Goal: Information Seeking & Learning: Compare options

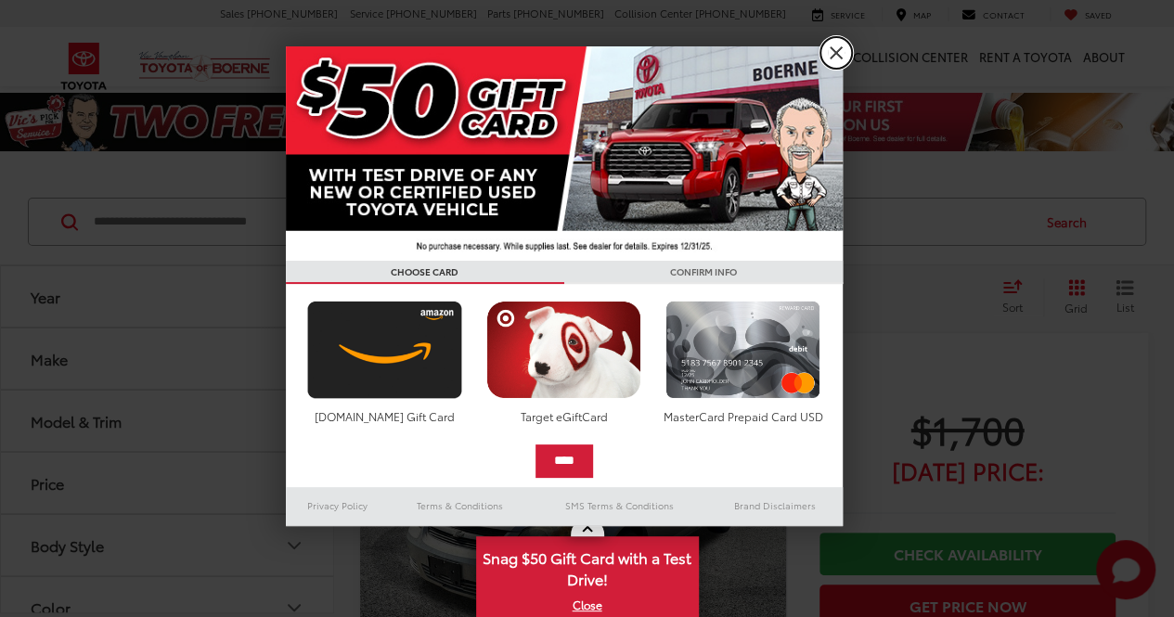
click at [830, 45] on link "X" at bounding box center [837, 53] width 32 height 32
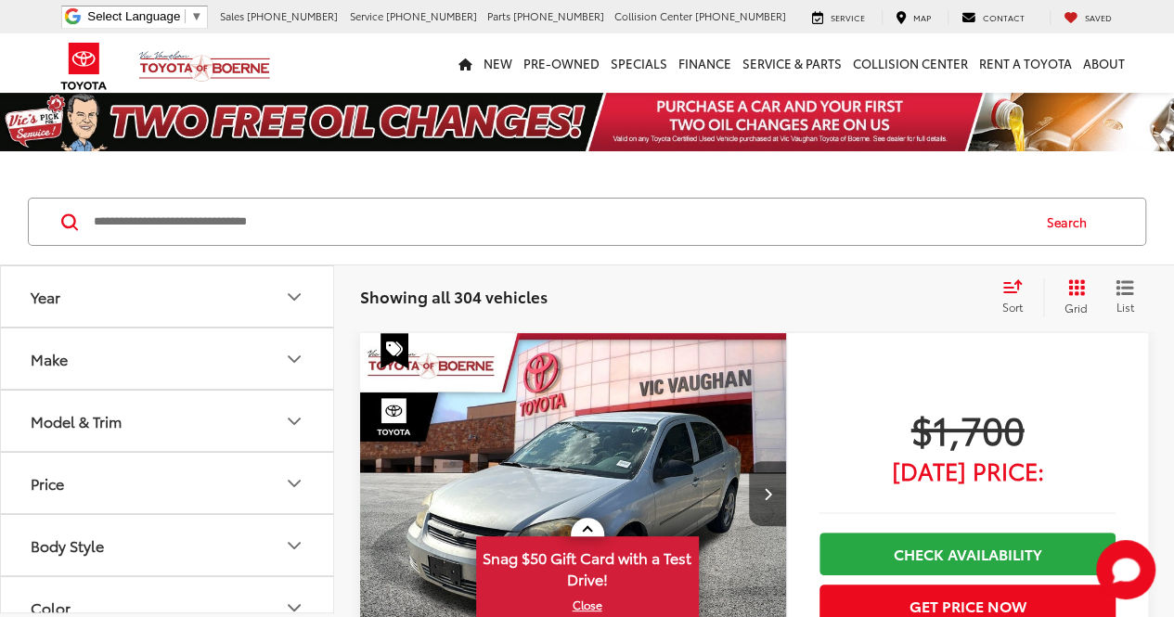
click at [293, 356] on icon "Make" at bounding box center [294, 359] width 22 height 22
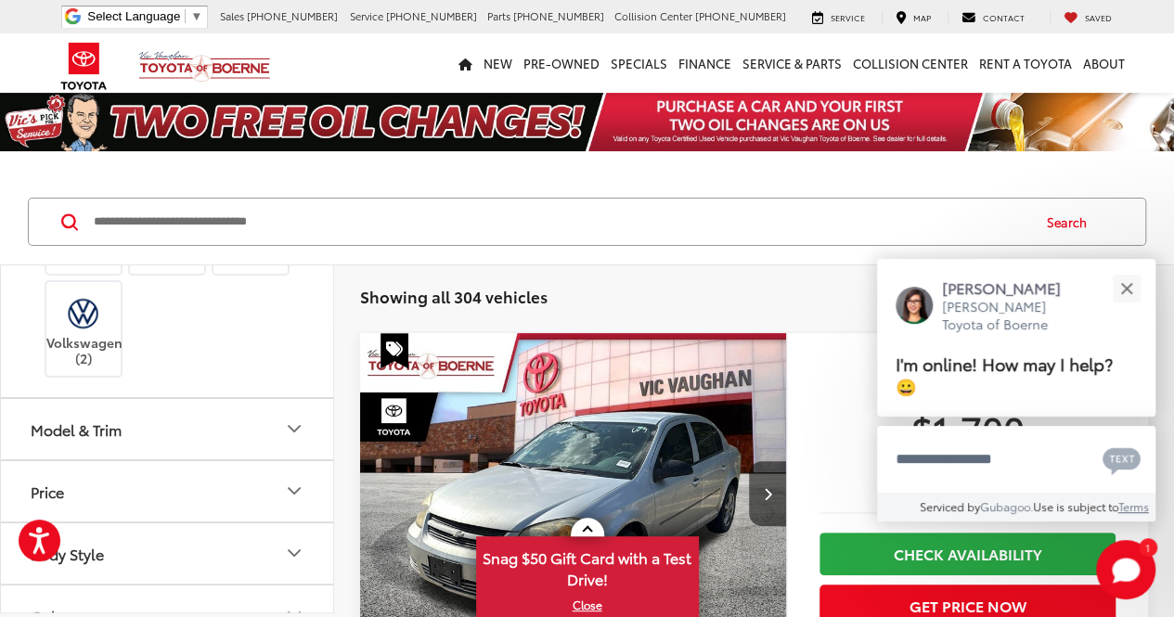
scroll to position [836, 0]
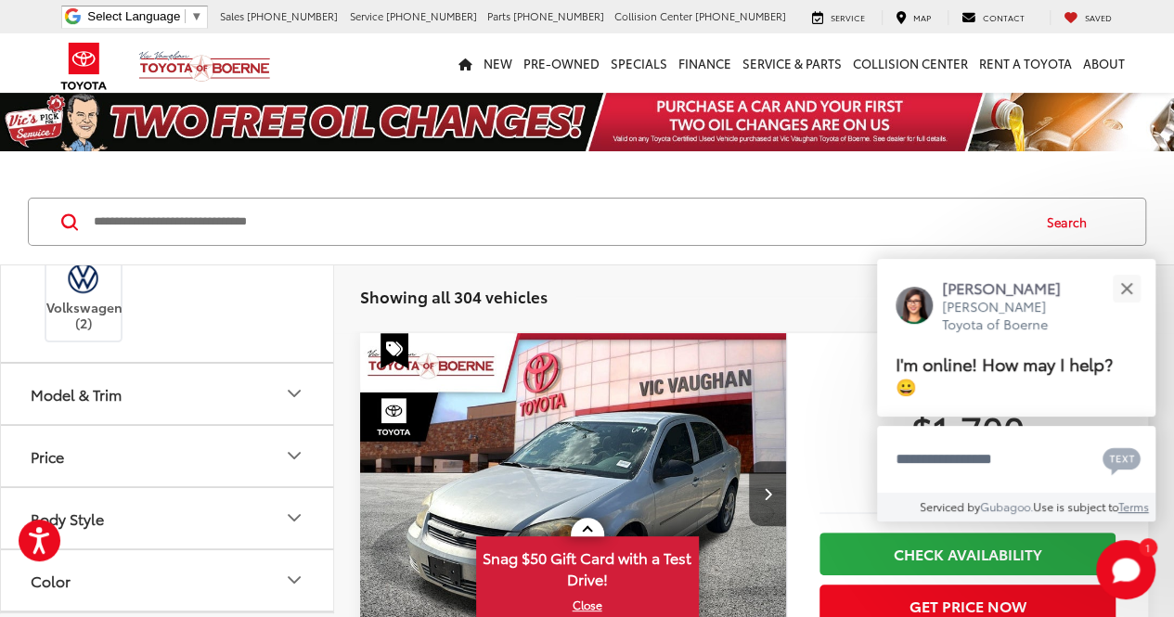
click at [293, 405] on icon "Model & Trim" at bounding box center [294, 394] width 22 height 22
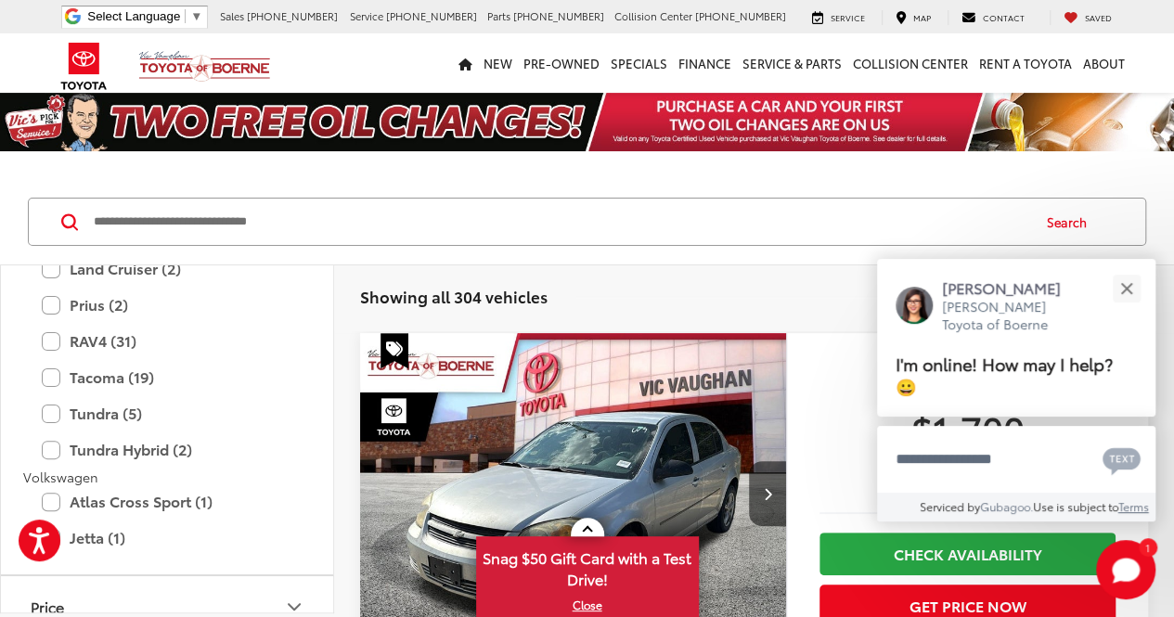
scroll to position [4085, 0]
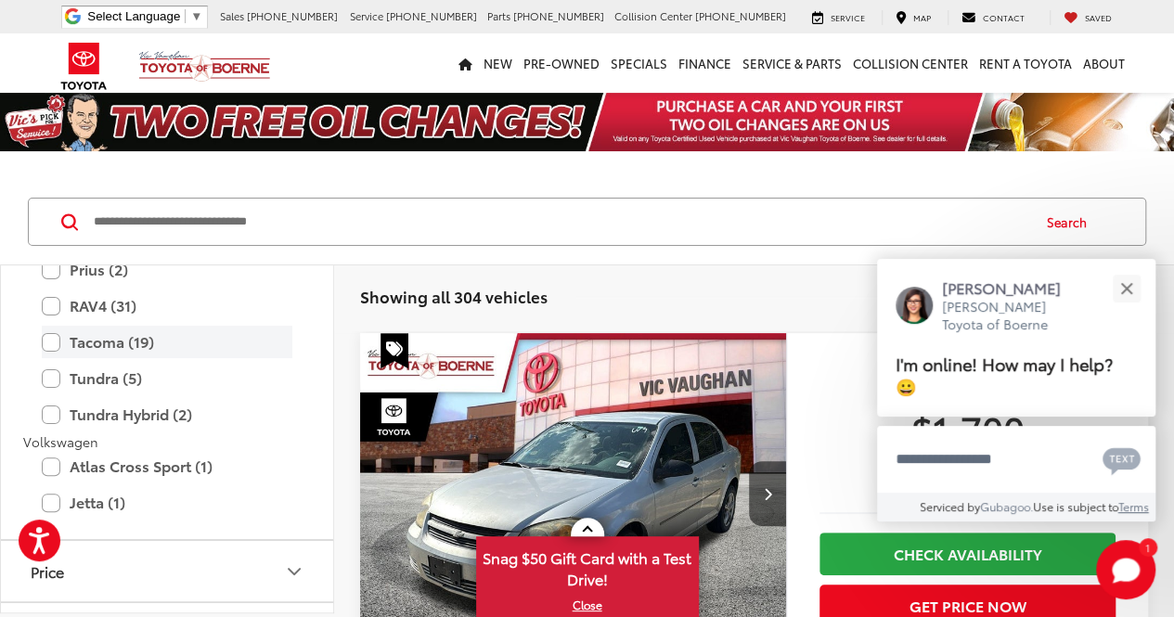
click at [56, 358] on label "Tacoma (19)" at bounding box center [167, 342] width 251 height 32
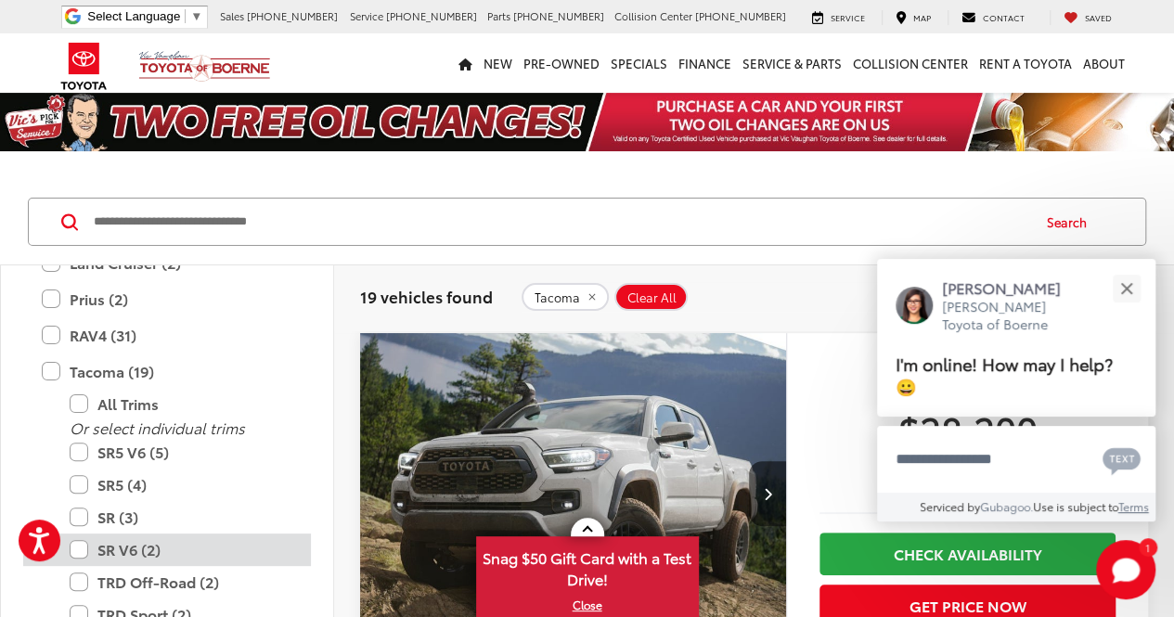
scroll to position [93, 0]
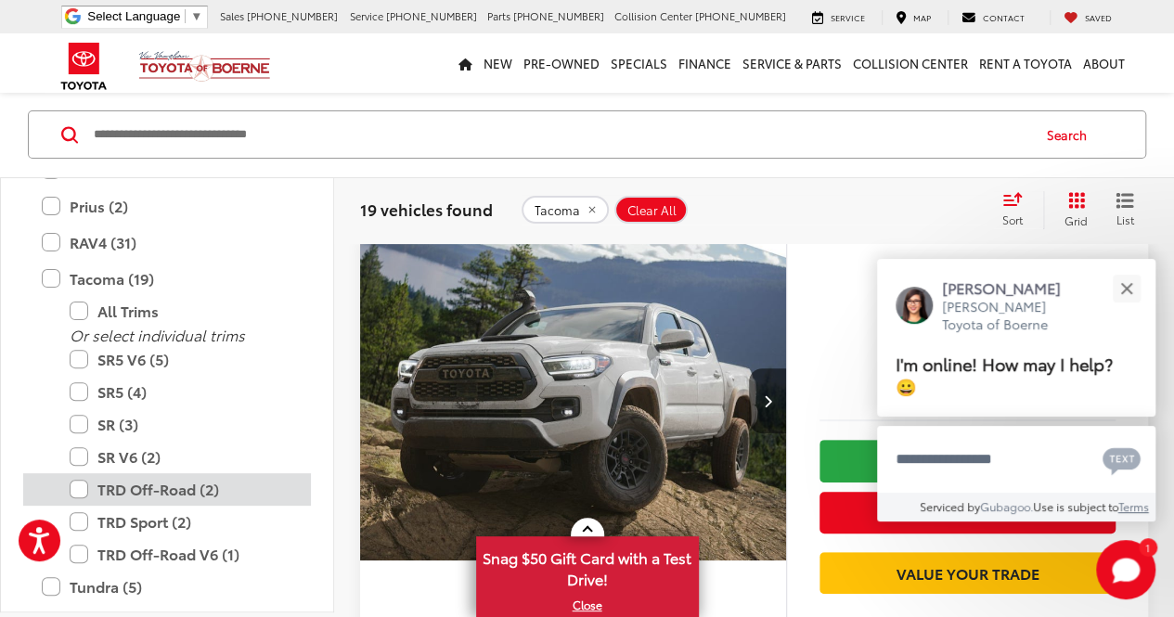
click at [84, 502] on label "TRD Off-Road (2)" at bounding box center [181, 489] width 223 height 32
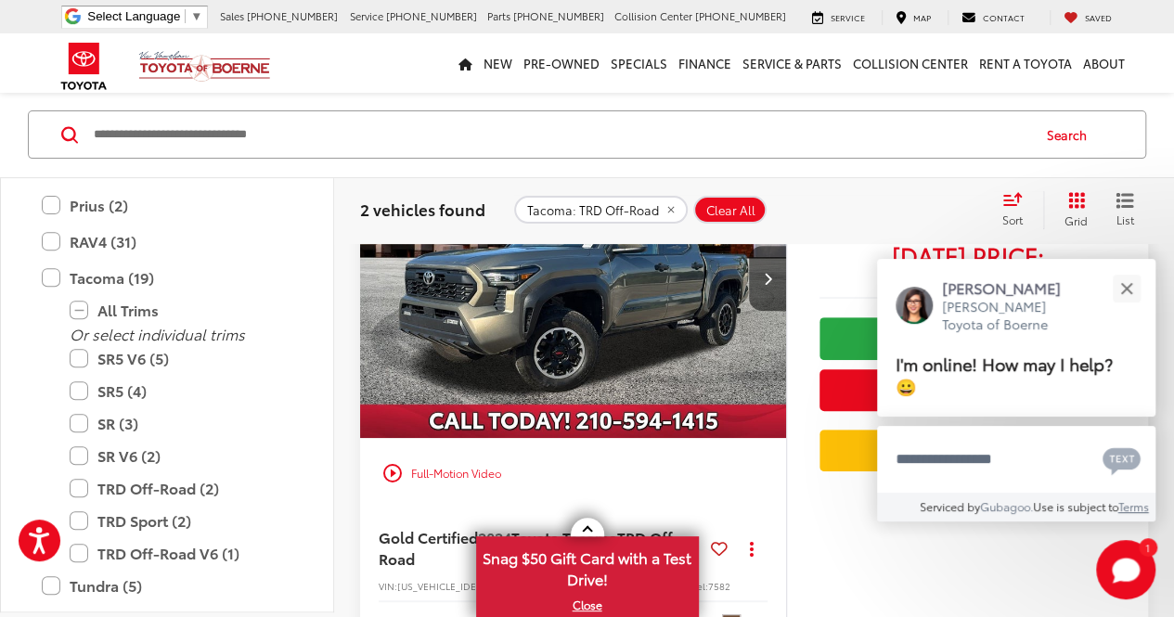
scroll to position [273, 0]
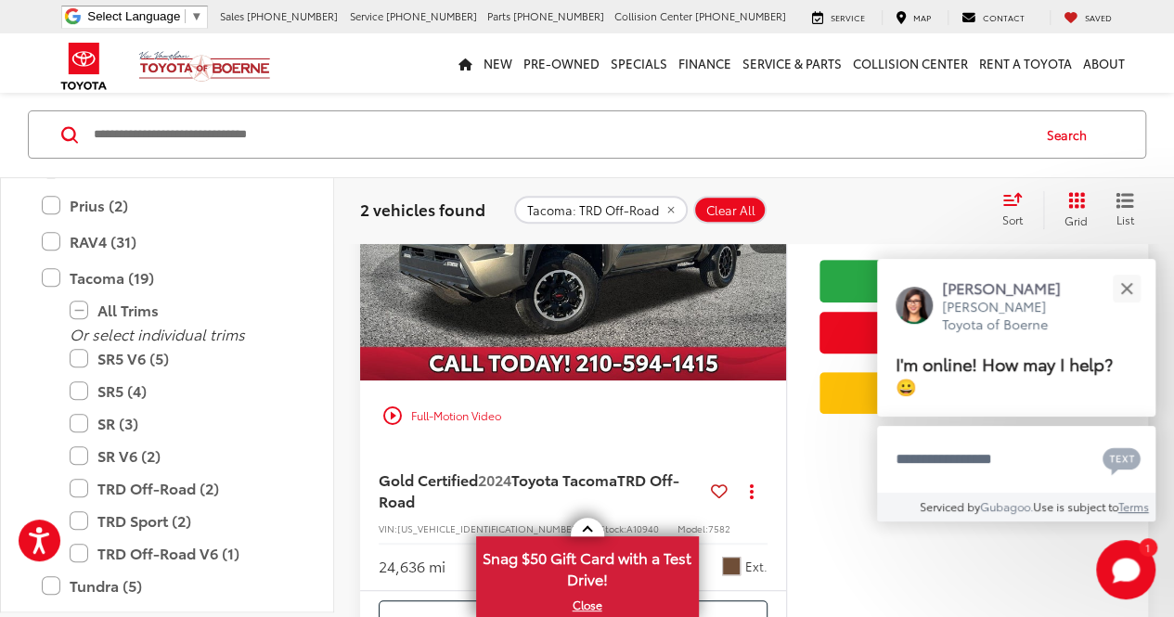
click at [459, 416] on div "play_circle_outline Full-Motion Video" at bounding box center [573, 415] width 398 height 33
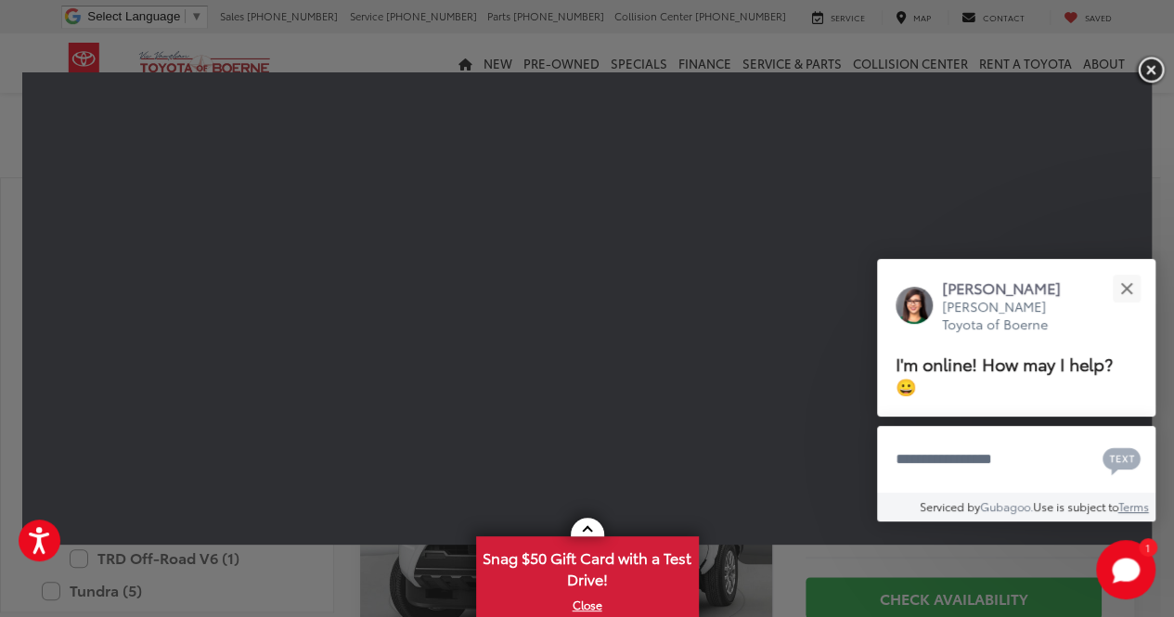
scroll to position [644, 0]
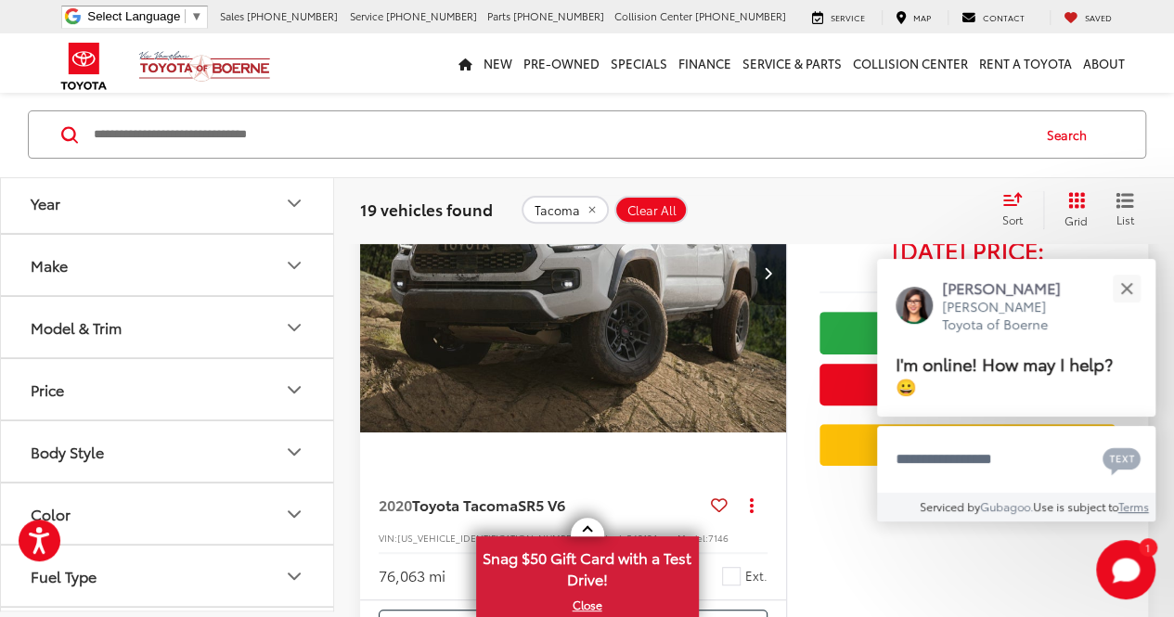
scroll to position [91, 0]
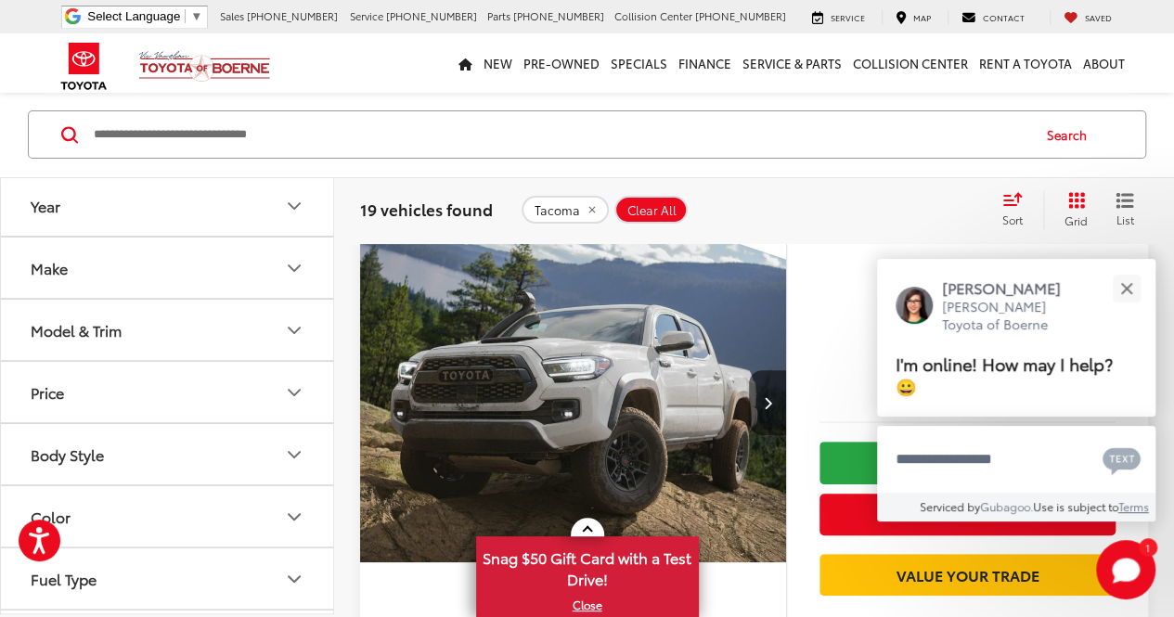
click at [553, 347] on img "2020 Toyota Tacoma SR5 V6 0" at bounding box center [573, 402] width 429 height 321
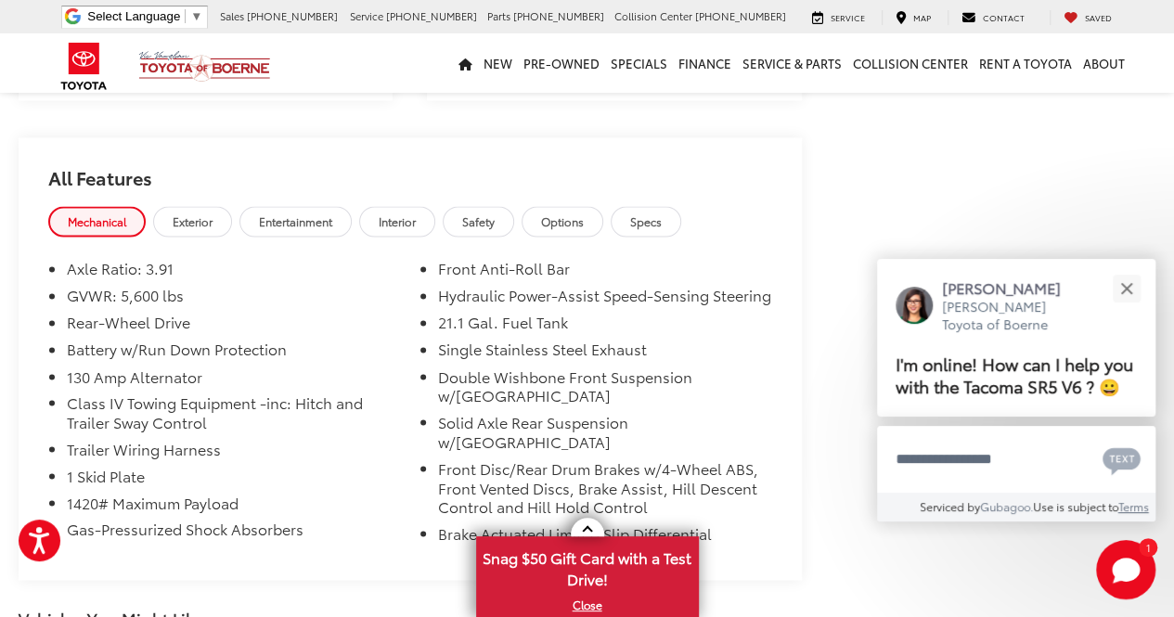
scroll to position [1393, 0]
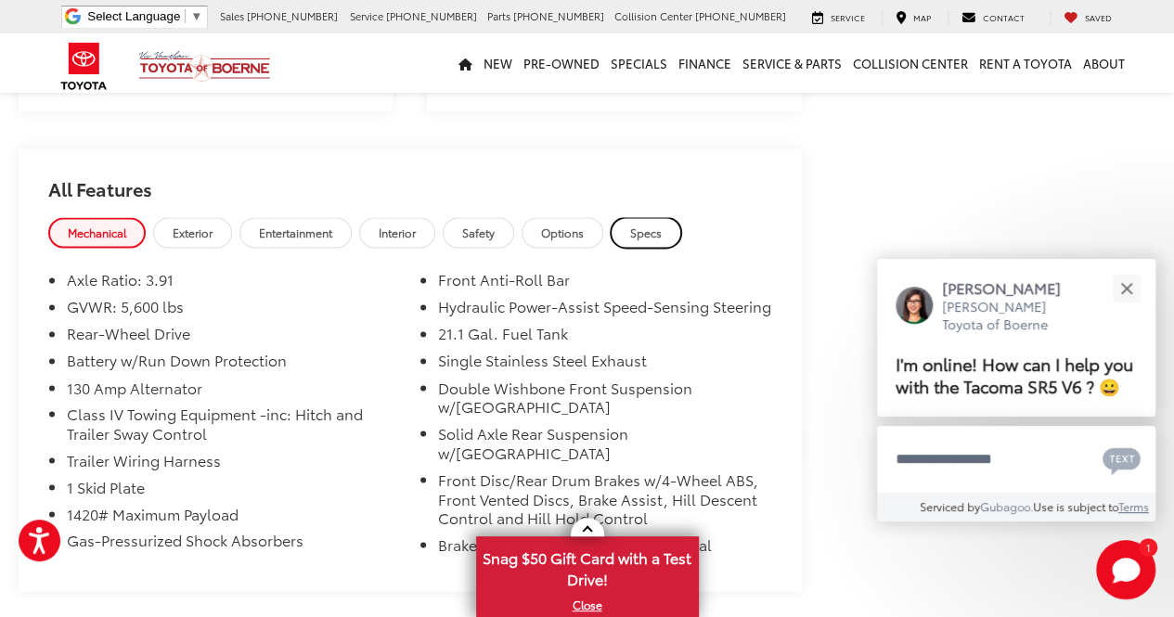
click at [637, 240] on span "Specs" at bounding box center [646, 233] width 32 height 16
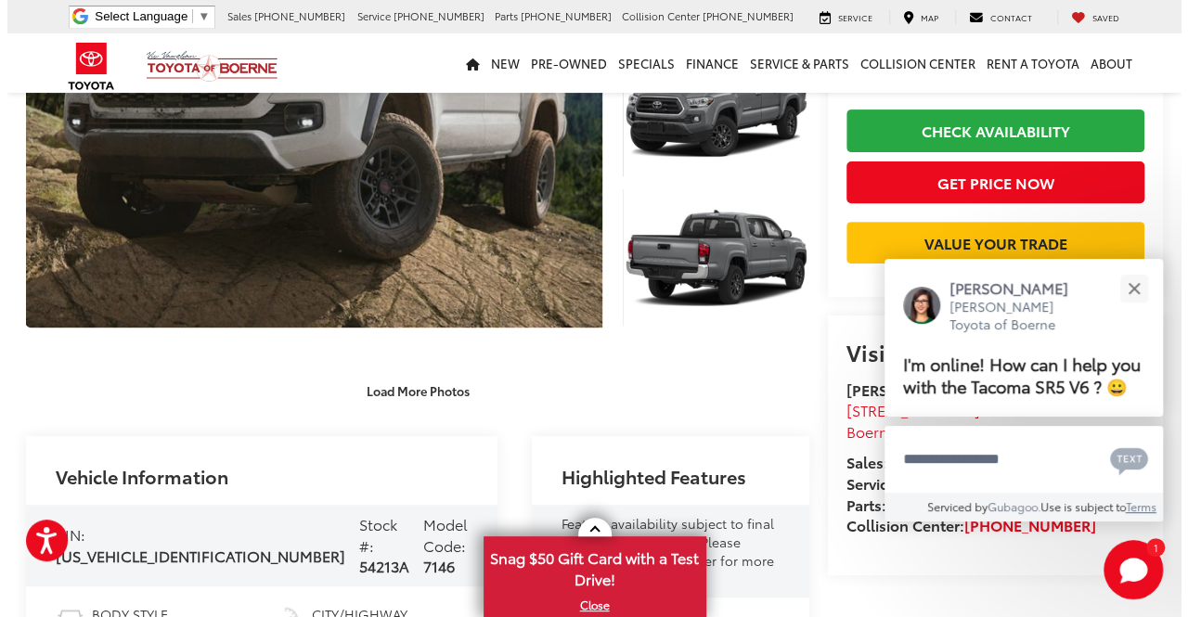
scroll to position [0, 0]
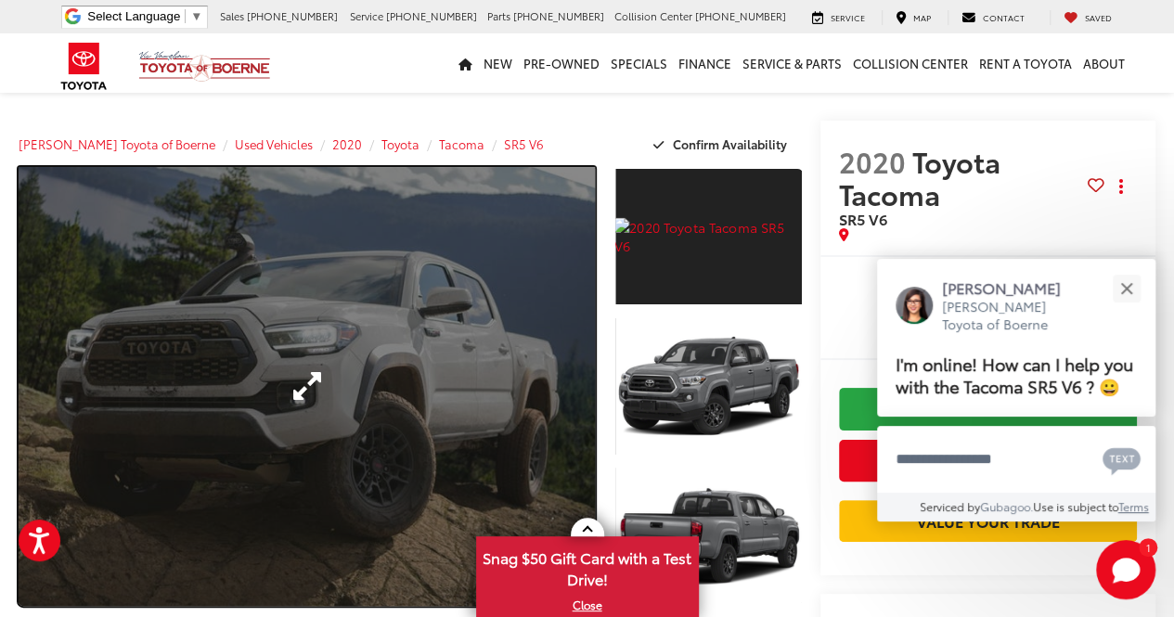
click at [342, 358] on link "Expand Photo 0" at bounding box center [307, 386] width 577 height 439
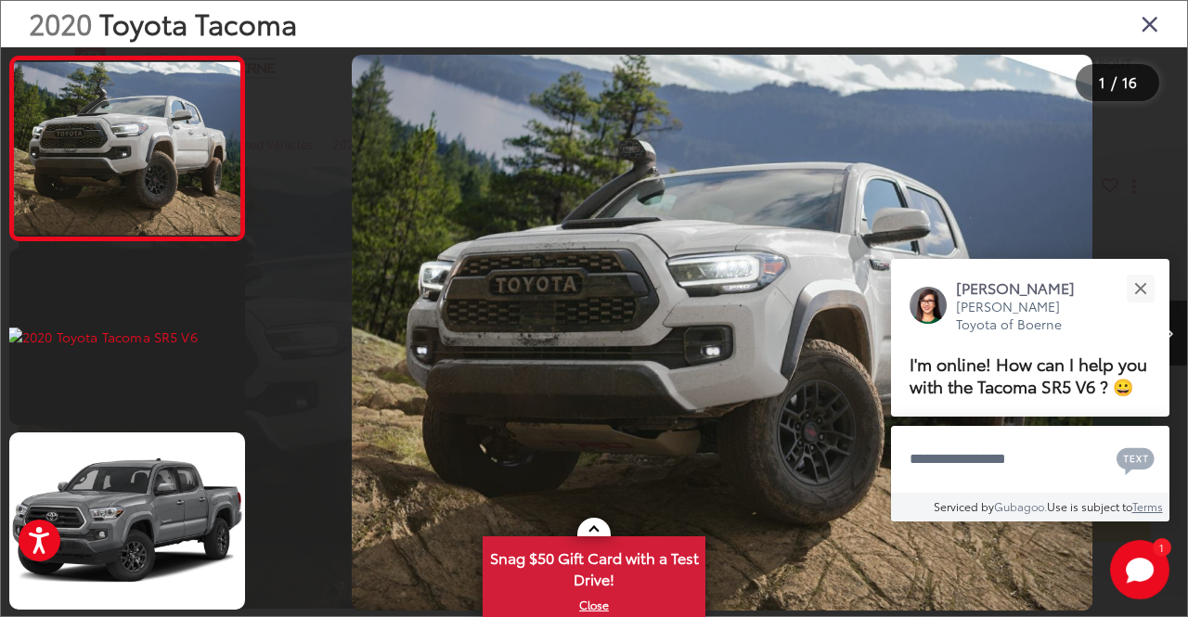
click at [818, 153] on img "2020 Toyota Tacoma SR5 V6 0" at bounding box center [722, 333] width 741 height 556
click at [1007, 122] on div at bounding box center [1070, 332] width 233 height 571
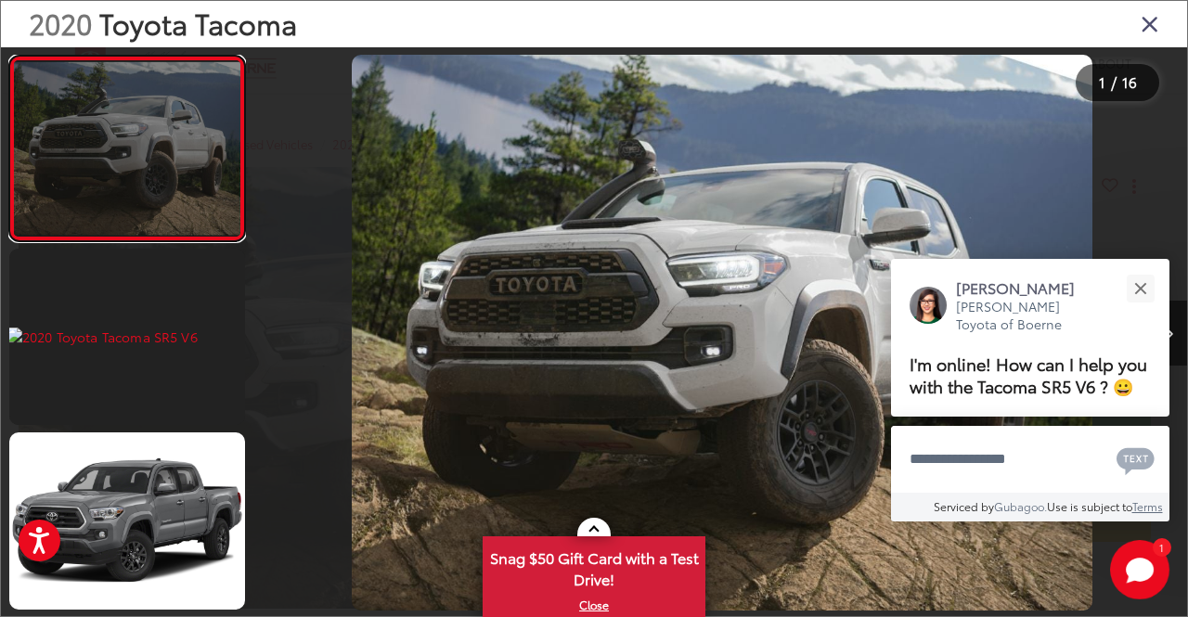
click at [193, 179] on link at bounding box center [127, 149] width 236 height 186
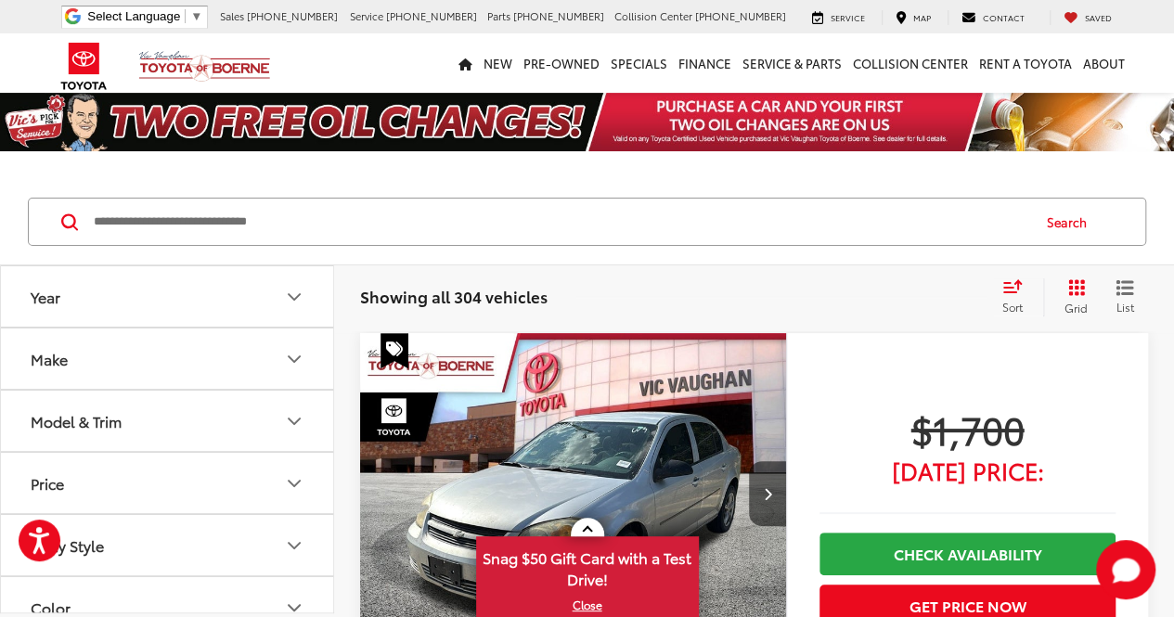
click at [292, 352] on icon "Make" at bounding box center [294, 359] width 22 height 22
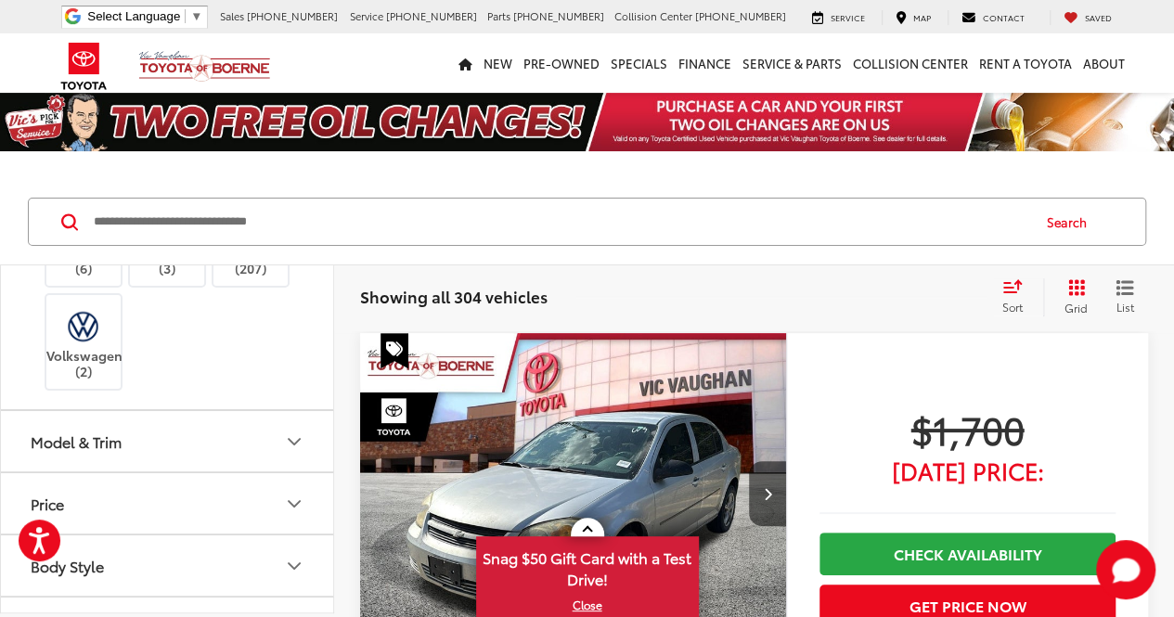
scroll to position [557, 0]
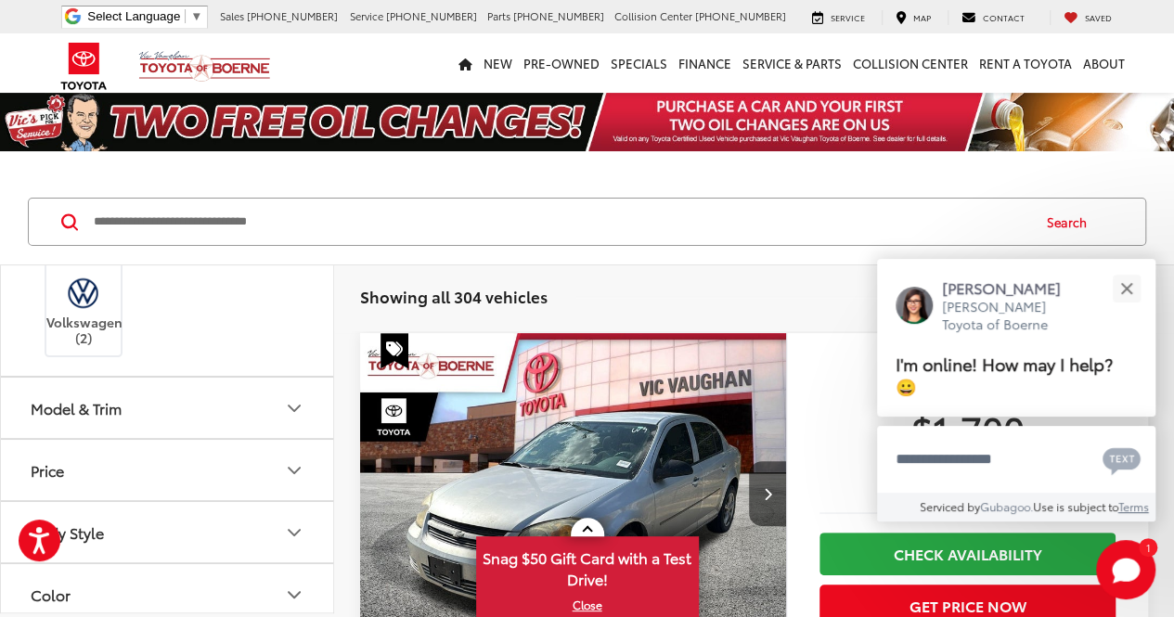
click at [251, 213] on img at bounding box center [251, 213] width 0 height 0
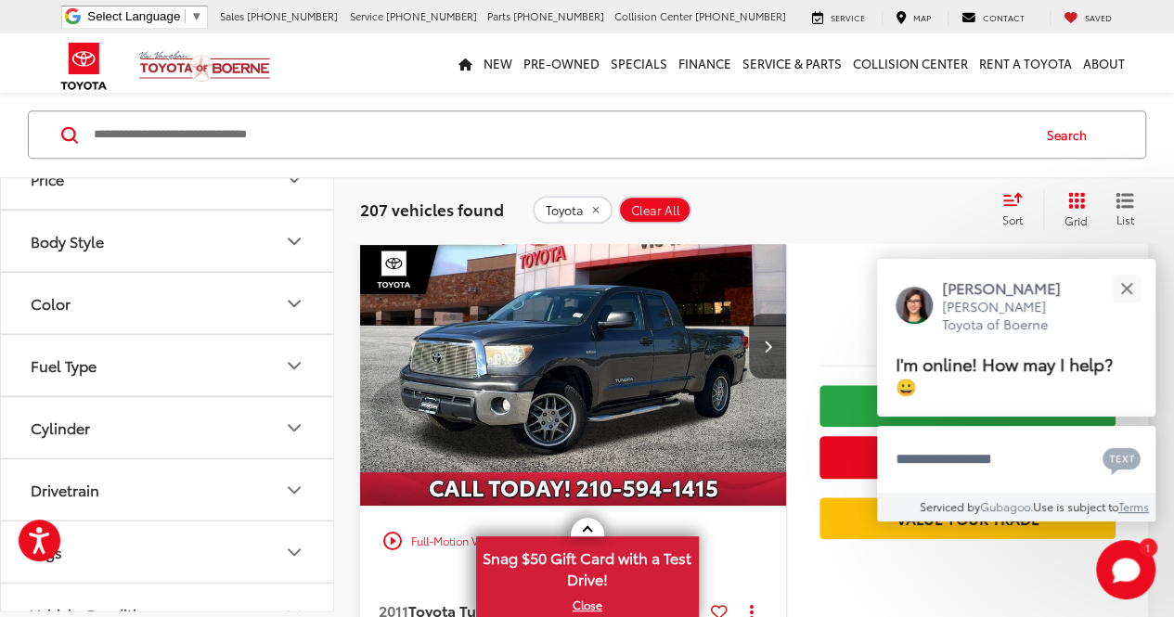
scroll to position [836, 0]
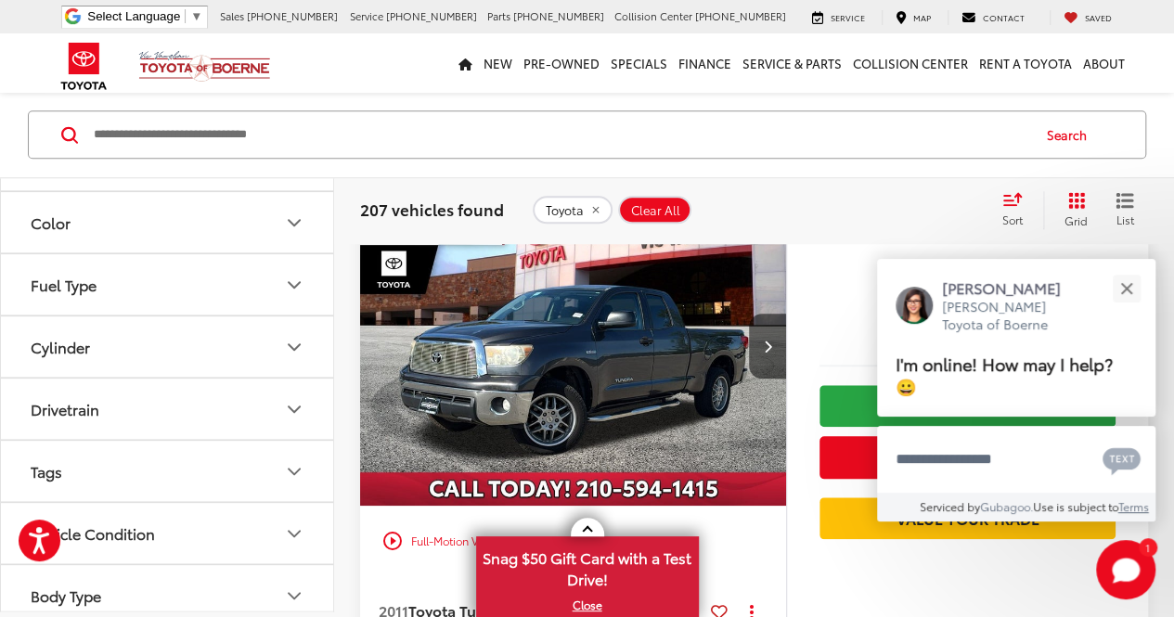
click at [291, 47] on icon "Model & Trim" at bounding box center [294, 36] width 22 height 22
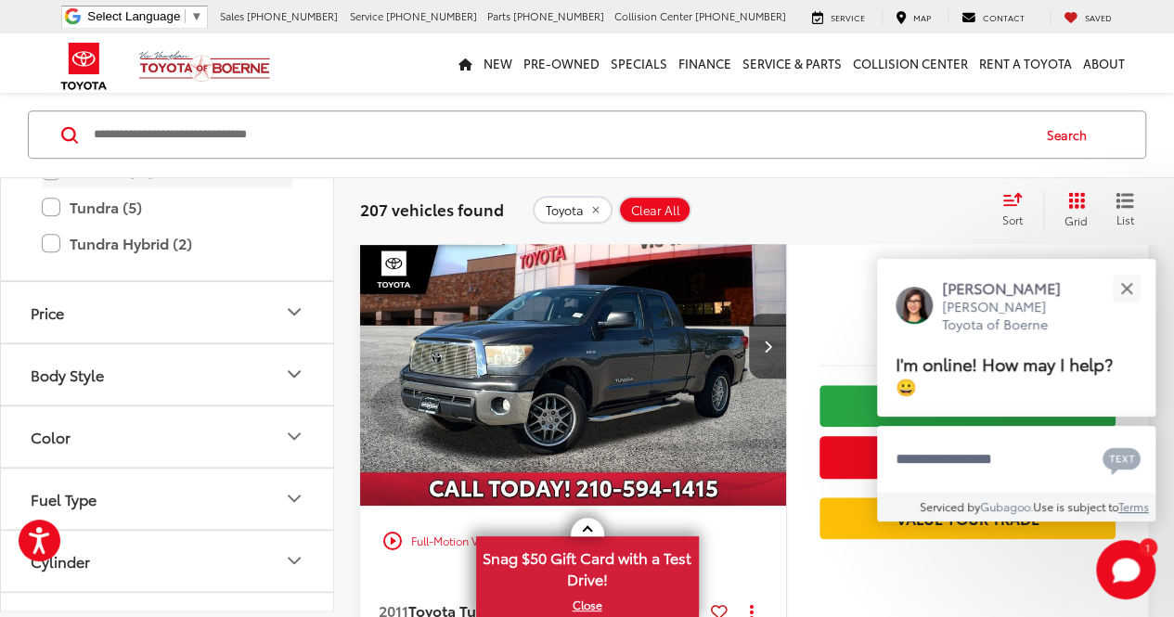
scroll to position [1300, 0]
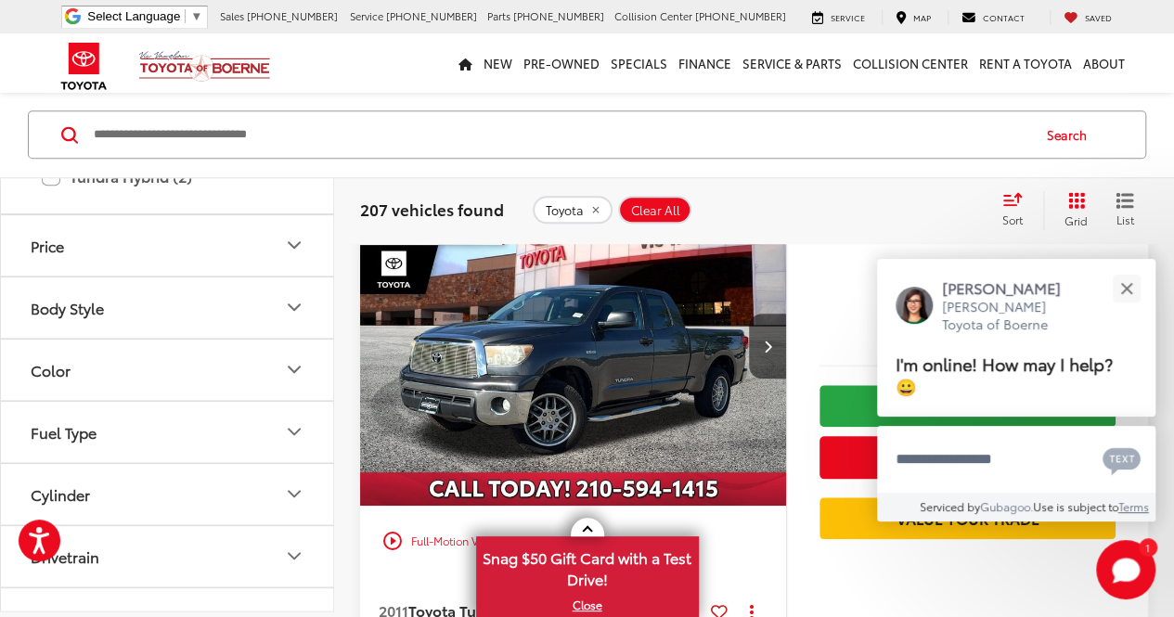
click at [132, 122] on label "Tacoma (19)" at bounding box center [167, 105] width 251 height 32
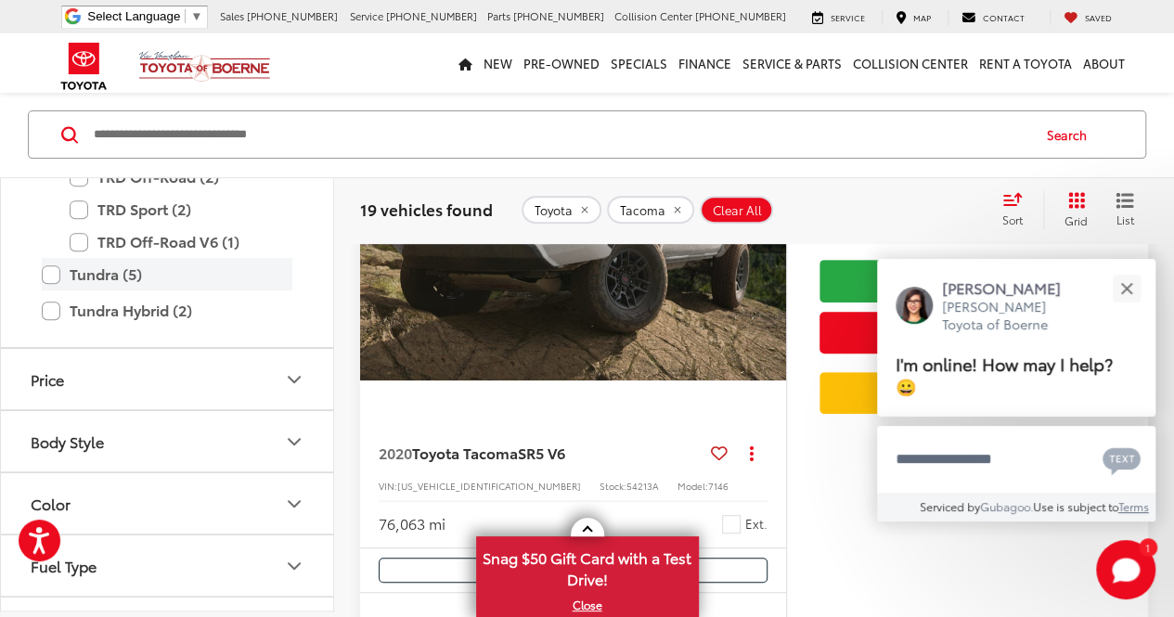
scroll to position [1485, 0]
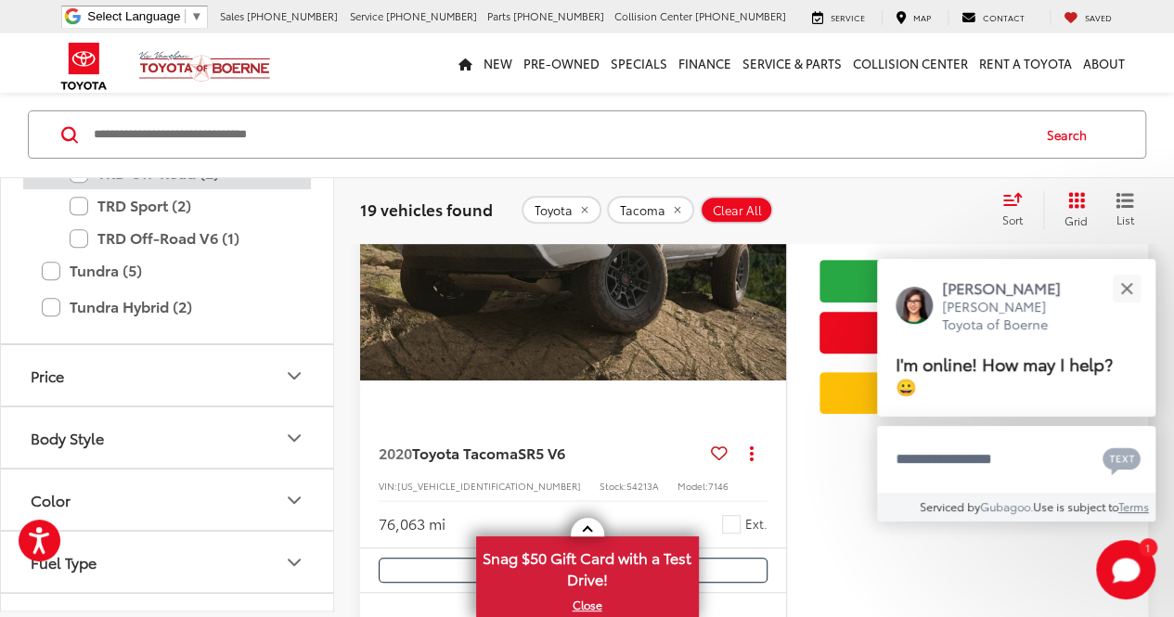
click at [123, 190] on label "TRD Off-Road (2)" at bounding box center [181, 174] width 223 height 32
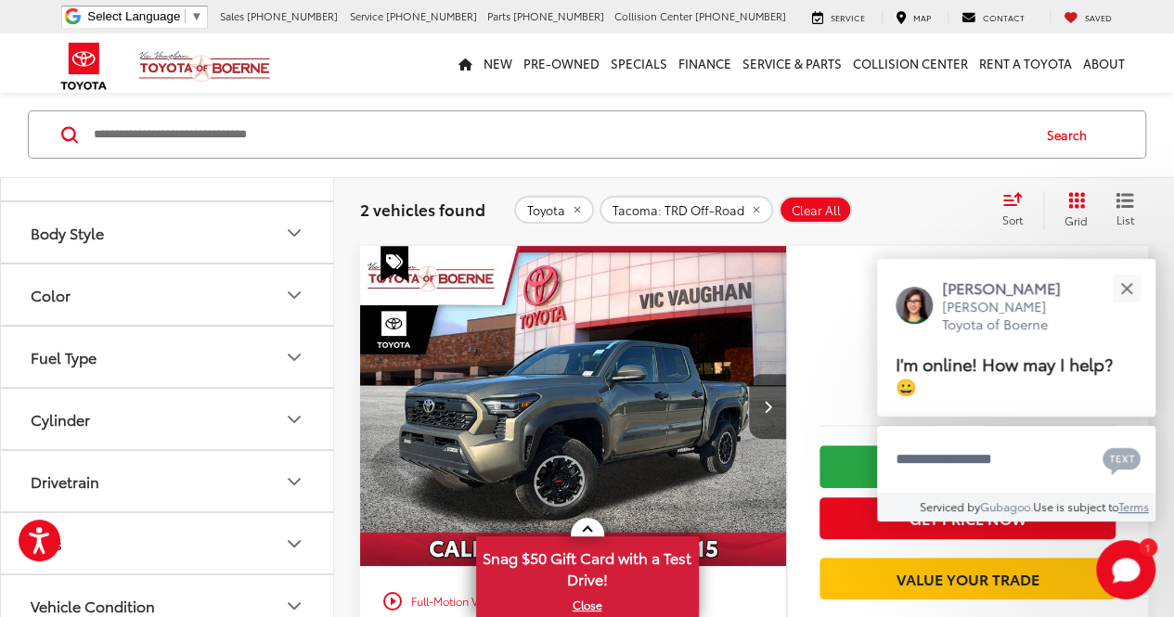
scroll to position [1764, 0]
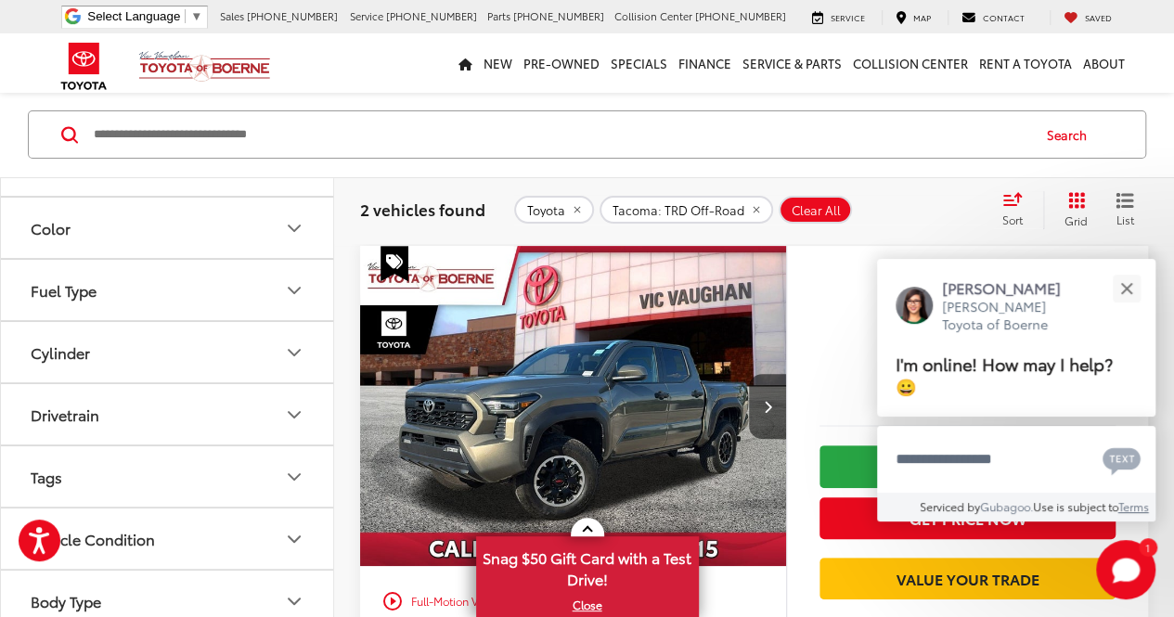
click at [292, 177] on icon "Body Style" at bounding box center [294, 166] width 22 height 22
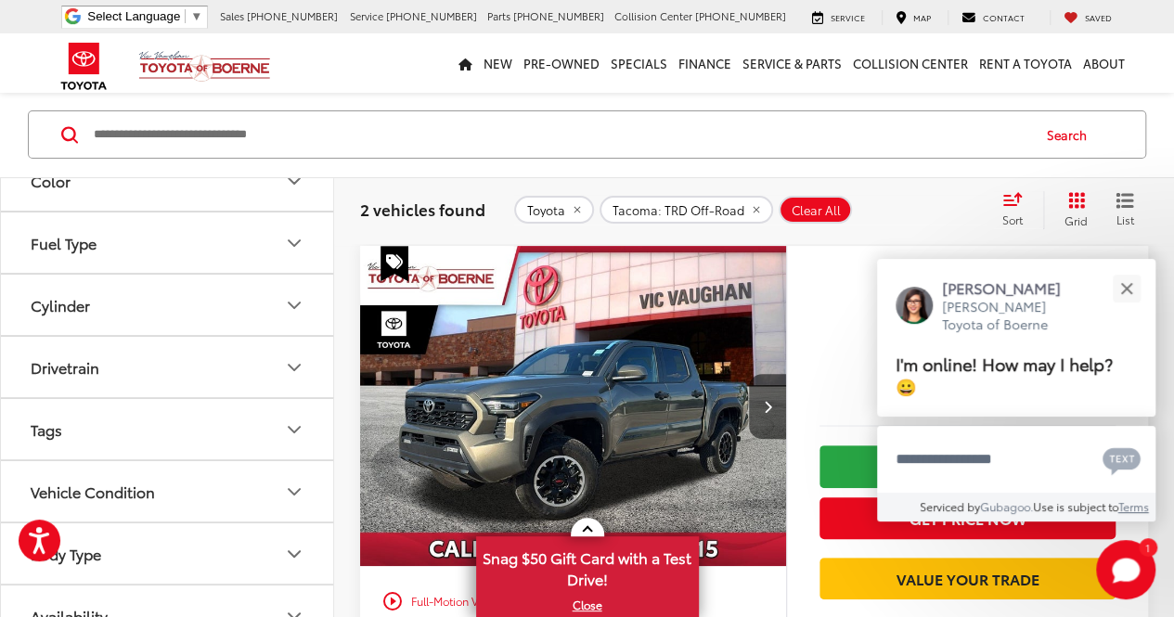
scroll to position [2049, 0]
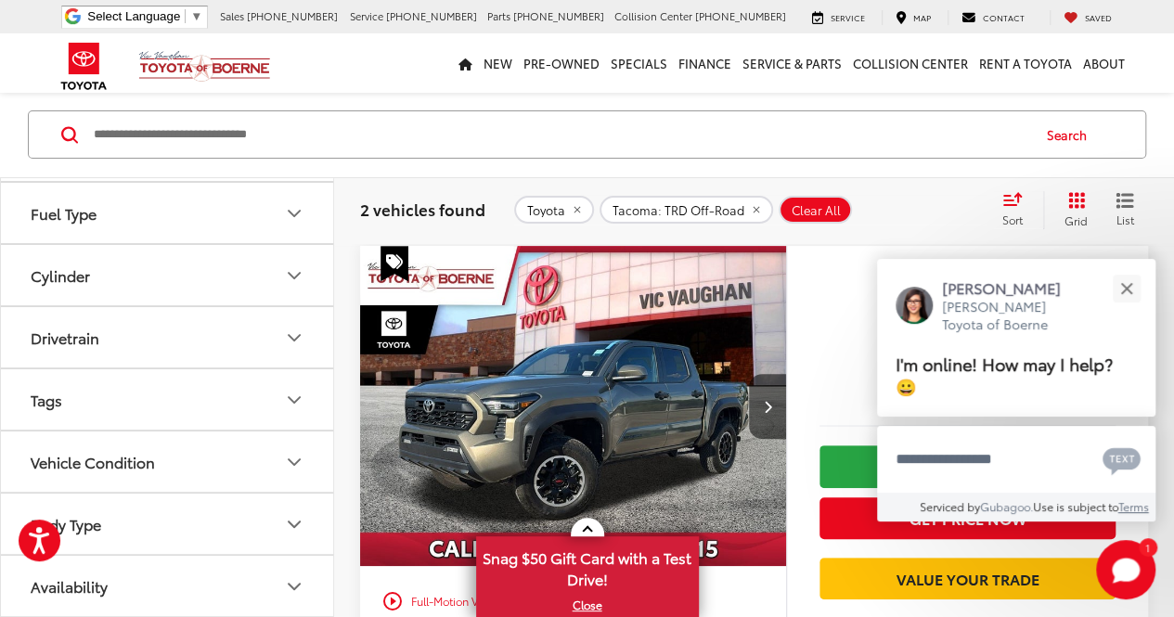
click at [290, 162] on icon "Color" at bounding box center [294, 151] width 22 height 22
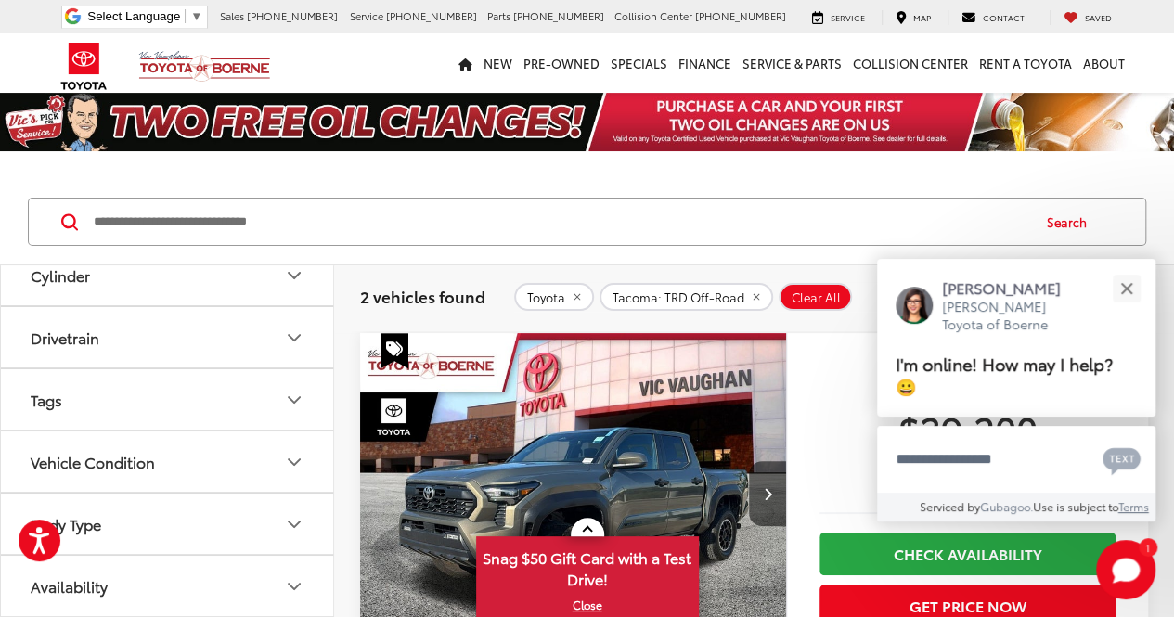
scroll to position [2427, 0]
click at [298, 349] on icon "Drivetrain" at bounding box center [294, 338] width 22 height 22
click at [35, 259] on label "4WD (2)" at bounding box center [62, 243] width 78 height 31
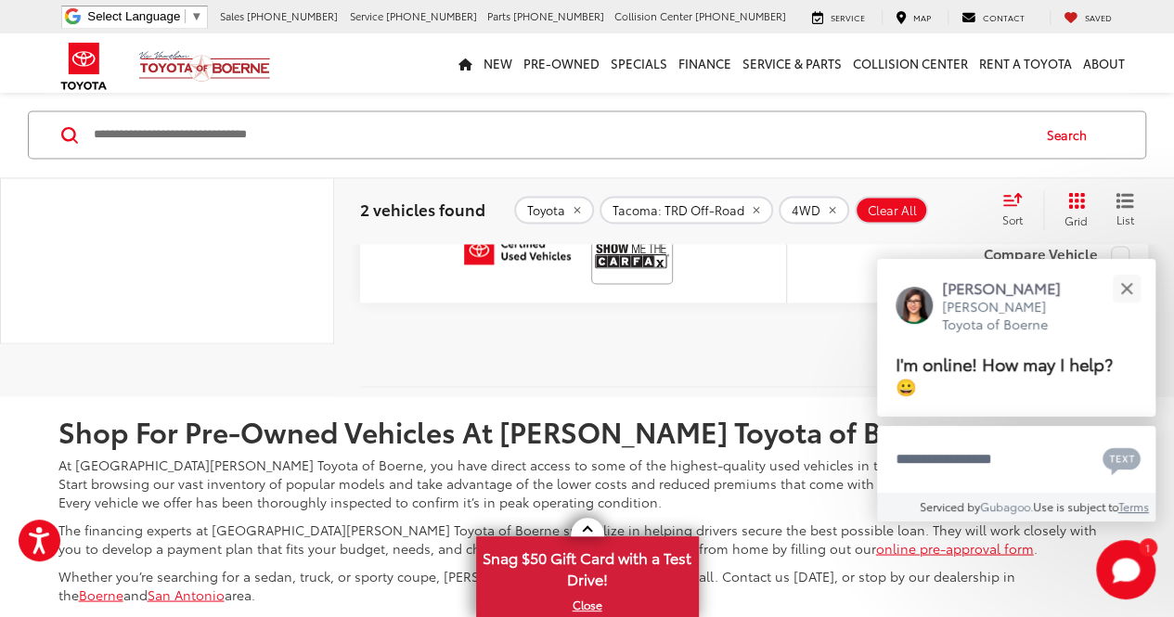
scroll to position [1034, 0]
